Goal: Task Accomplishment & Management: Manage account settings

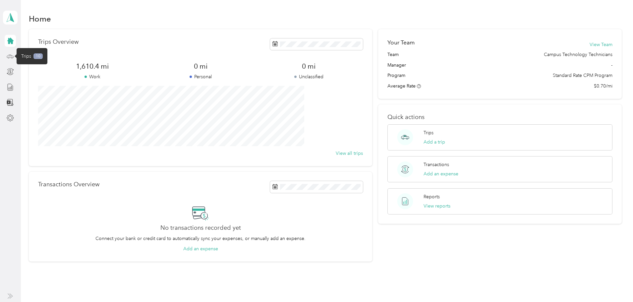
click at [10, 57] on icon at bounding box center [10, 56] width 7 height 7
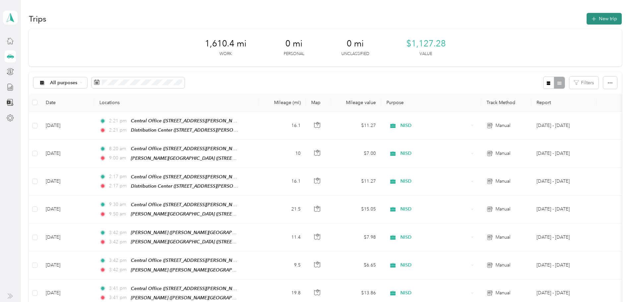
click at [587, 20] on button "New trip" at bounding box center [604, 19] width 35 height 12
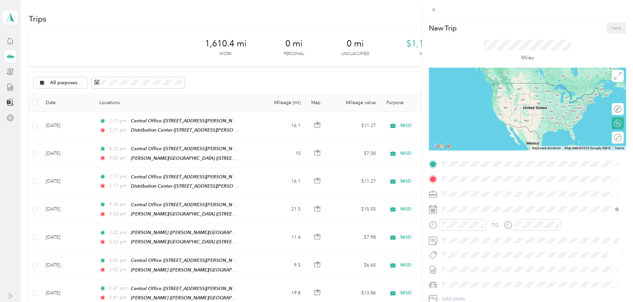
click at [487, 237] on div "TEAM Central Office" at bounding box center [505, 238] width 103 height 8
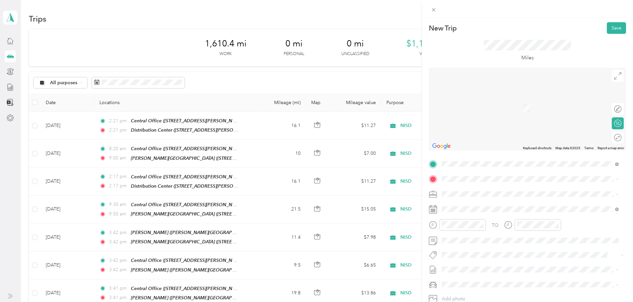
click at [483, 235] on div "TEAM Distribution Center [STREET_ADDRESS][PERSON_NAME][US_STATE]" at bounding box center [487, 231] width 66 height 16
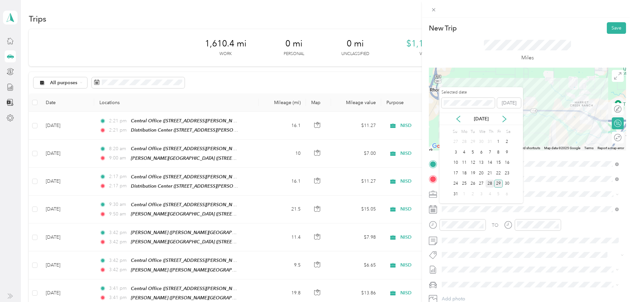
click at [490, 184] on div "28" at bounding box center [490, 184] width 9 height 8
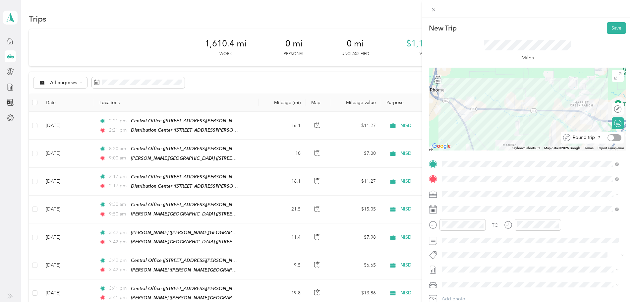
click at [608, 138] on div at bounding box center [611, 138] width 6 height 6
click at [610, 25] on button "Save" at bounding box center [616, 28] width 19 height 12
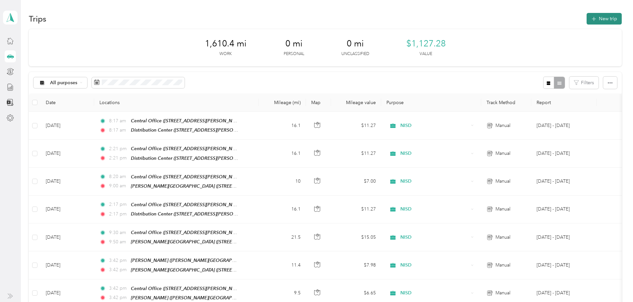
click at [587, 17] on button "New trip" at bounding box center [604, 19] width 35 height 12
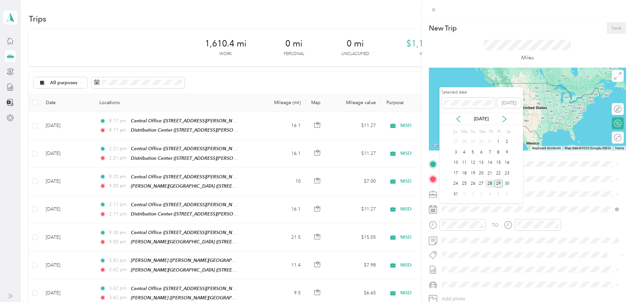
click at [490, 182] on div "28" at bounding box center [490, 184] width 9 height 8
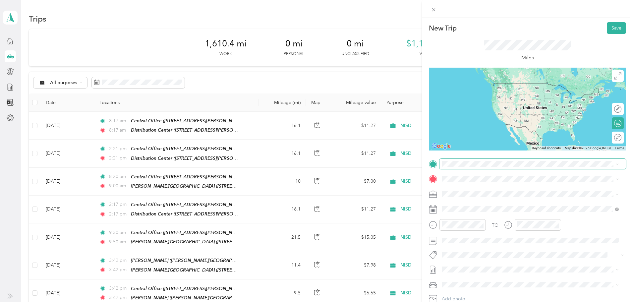
click at [481, 167] on span at bounding box center [533, 164] width 187 height 11
click at [498, 237] on div "TEAM Central Office" at bounding box center [505, 236] width 103 height 8
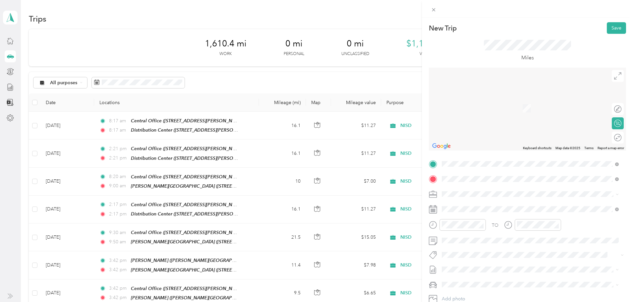
click at [496, 212] on span "[STREET_ADDRESS][PERSON_NAME][US_STATE]" at bounding box center [505, 215] width 103 height 6
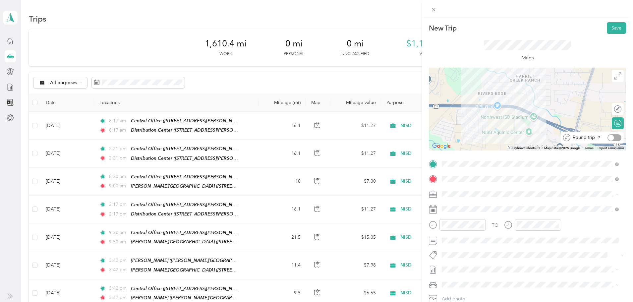
click at [608, 137] on div at bounding box center [611, 138] width 6 height 6
click at [611, 25] on button "Save" at bounding box center [616, 28] width 19 height 12
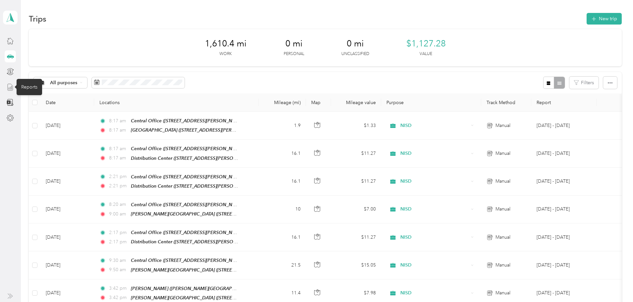
click at [8, 87] on icon at bounding box center [10, 87] width 7 height 7
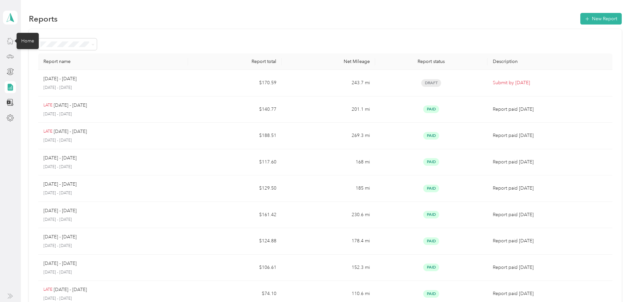
click at [8, 41] on icon at bounding box center [10, 40] width 7 height 7
